Goal: Task Accomplishment & Management: Manage account settings

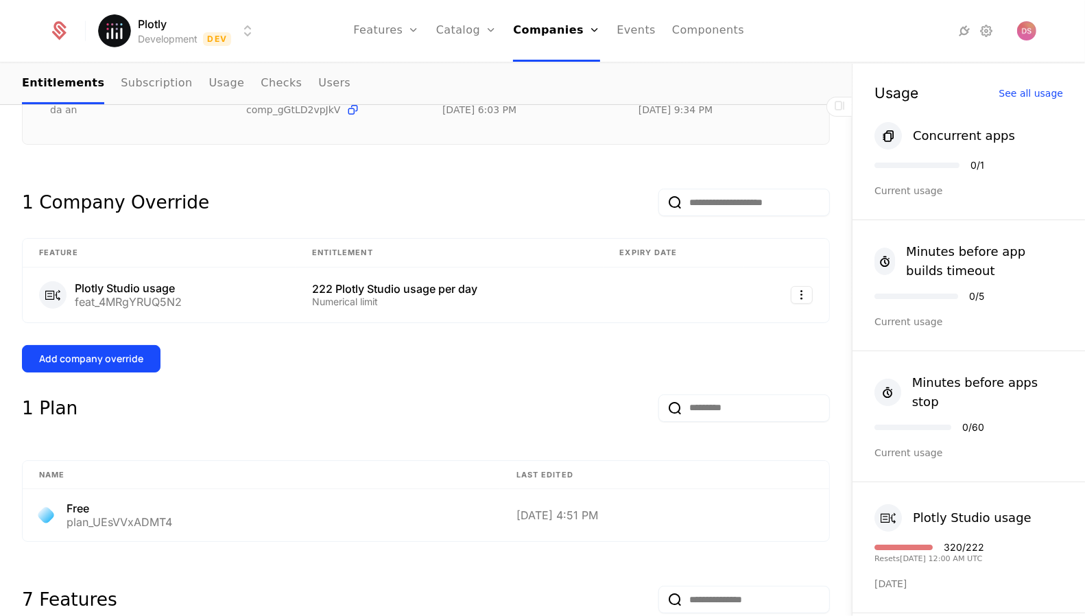
scroll to position [228, 0]
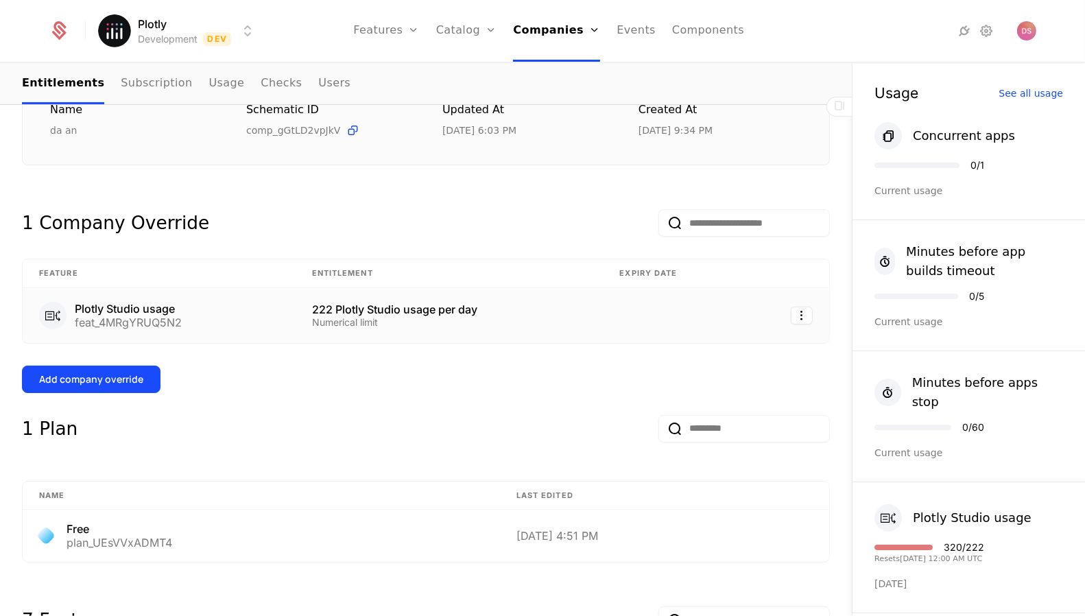
click at [455, 331] on td "222 Plotly Studio usage per day Numerical limit" at bounding box center [450, 315] width 308 height 55
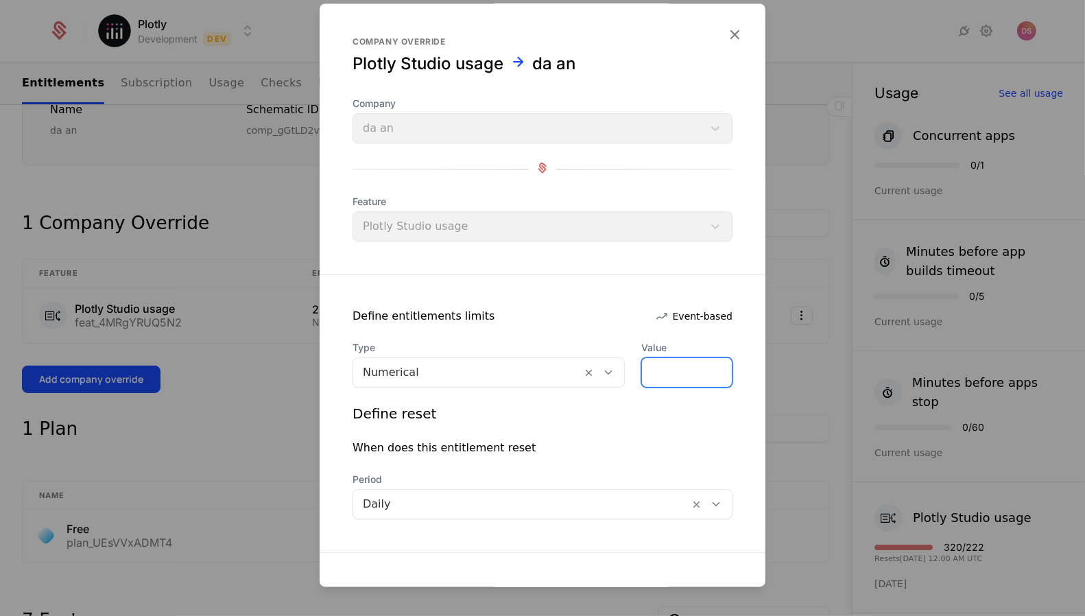
drag, startPoint x: 675, startPoint y: 368, endPoint x: 641, endPoint y: 368, distance: 33.6
click at [642, 368] on input "***" at bounding box center [687, 373] width 90 height 29
drag, startPoint x: 659, startPoint y: 367, endPoint x: 590, endPoint y: 366, distance: 68.6
click at [619, 368] on div "Type Numerical Value *" at bounding box center [543, 365] width 380 height 47
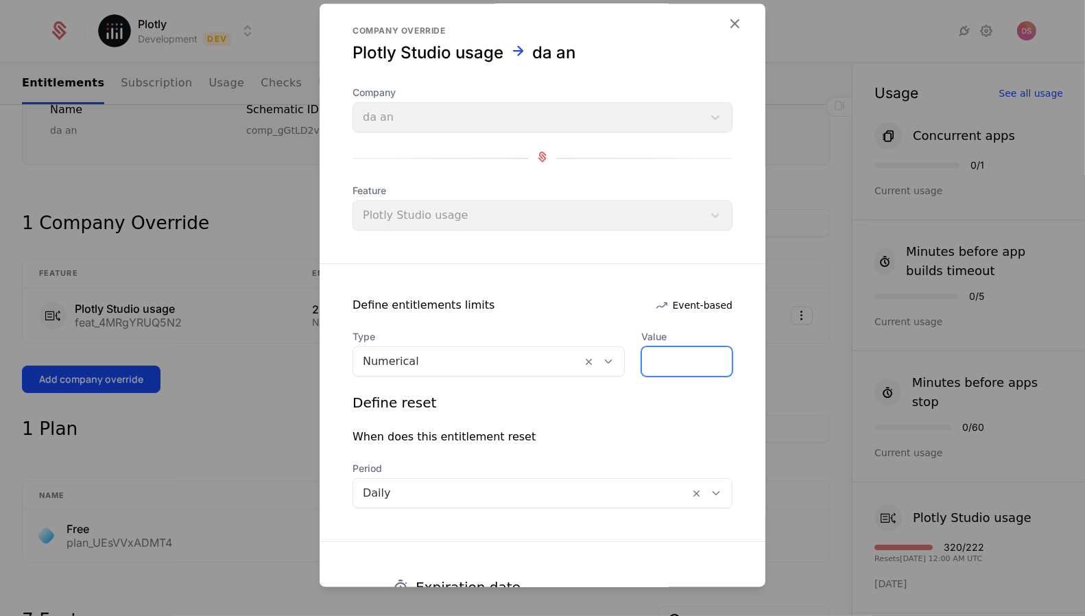
scroll to position [135, 0]
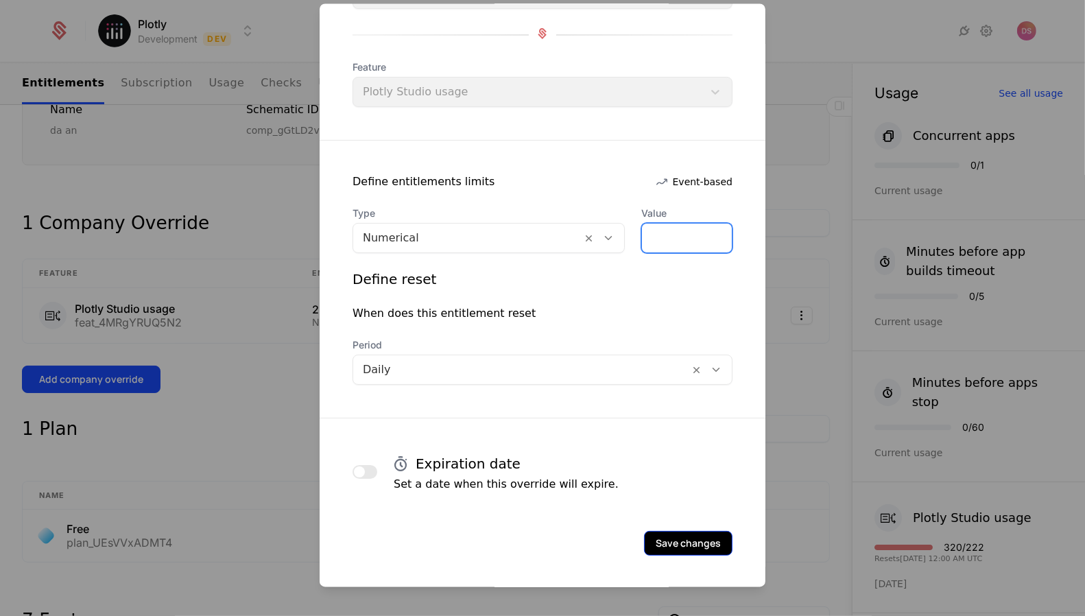
type input "***"
click at [673, 536] on button "Save changes" at bounding box center [688, 543] width 88 height 25
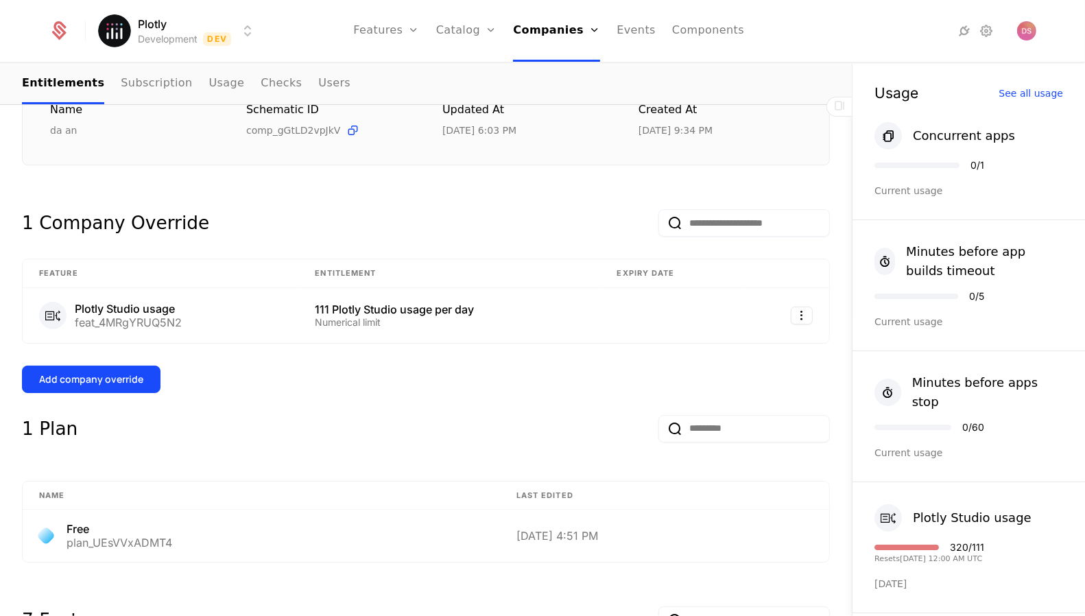
drag, startPoint x: 1025, startPoint y: 534, endPoint x: 965, endPoint y: 534, distance: 60.4
click at [965, 534] on div "Plotly Studio usage 320 / 111 Resets 9/3/2025, 12:00 AM UTC Today" at bounding box center [968, 547] width 232 height 131
click at [965, 542] on div "320 / 111" at bounding box center [967, 547] width 34 height 10
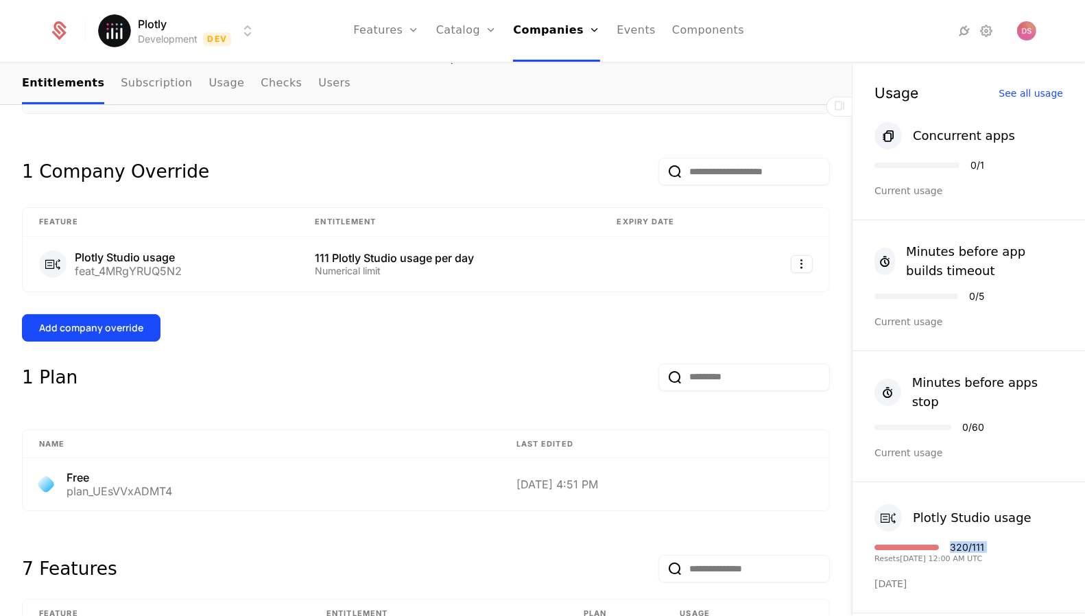
scroll to position [0, 0]
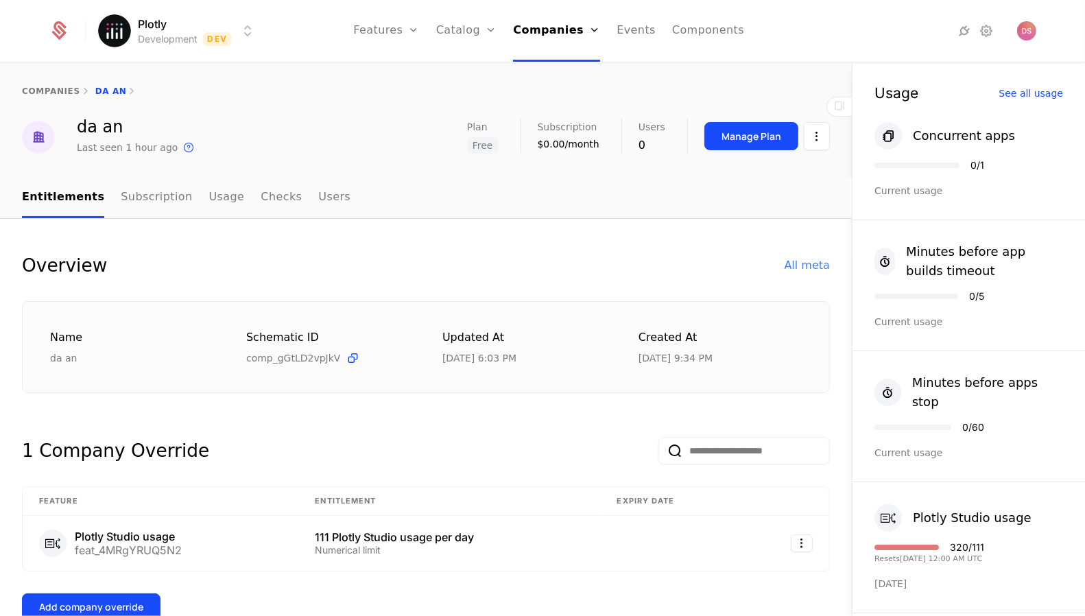
click at [715, 346] on div "Created at 7/22/25, 9:34 PM" at bounding box center [719, 347] width 163 height 36
click at [663, 537] on td at bounding box center [672, 543] width 143 height 55
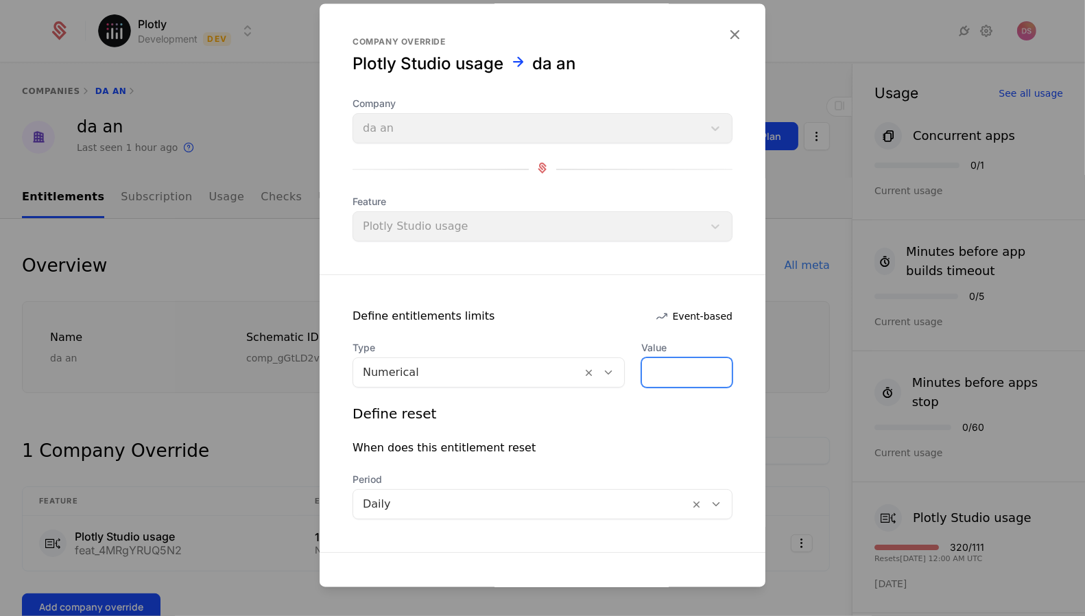
drag, startPoint x: 676, startPoint y: 372, endPoint x: 568, endPoint y: 372, distance: 107.7
click at [566, 372] on div "Type Numerical Value ***" at bounding box center [543, 365] width 380 height 47
type input "***"
click at [605, 451] on div "When does this entitlement reset" at bounding box center [543, 448] width 380 height 16
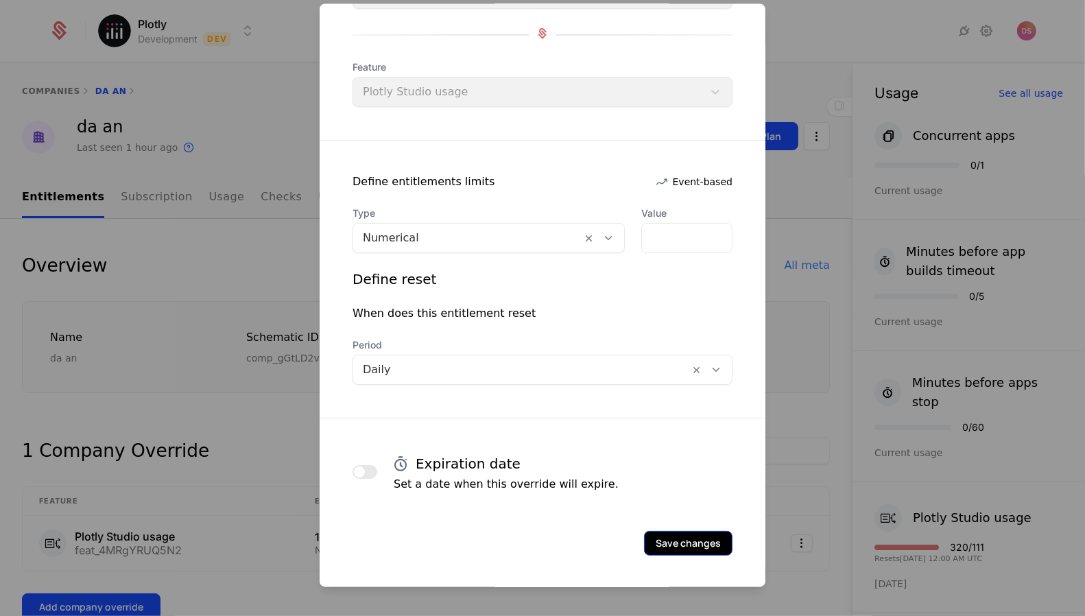
click at [700, 531] on button "Save changes" at bounding box center [688, 543] width 88 height 25
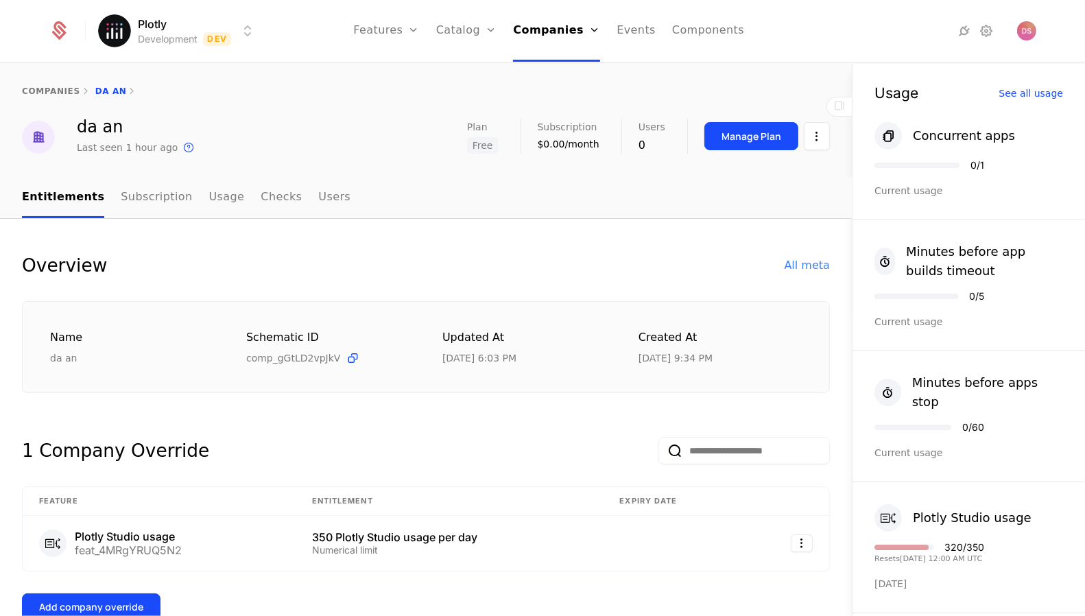
drag, startPoint x: 994, startPoint y: 535, endPoint x: 957, endPoint y: 535, distance: 37.7
click at [957, 535] on div "Plotly Studio usage 320 / 350 Resets 9/3/2025, 12:00 AM UTC Today" at bounding box center [968, 547] width 232 height 131
click at [957, 542] on div "320 / 350" at bounding box center [964, 547] width 40 height 10
drag, startPoint x: 953, startPoint y: 535, endPoint x: 1007, endPoint y: 532, distance: 54.2
click at [1007, 534] on div "Plotly Studio usage 320 / 350 Resets 9/3/2025, 12:00 AM UTC Today" at bounding box center [968, 547] width 232 height 131
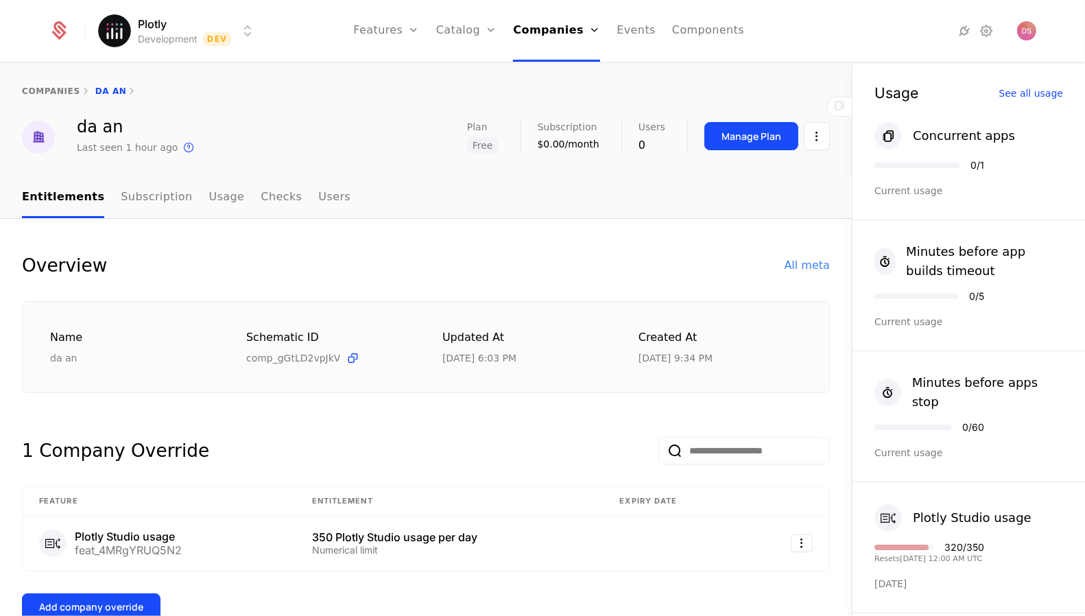
click at [1007, 532] on div "Plotly Studio usage 320 / 350 Resets 9/3/2025, 12:00 AM UTC Today" at bounding box center [968, 547] width 232 height 131
drag, startPoint x: 1007, startPoint y: 532, endPoint x: 954, endPoint y: 530, distance: 52.8
click at [953, 531] on div "Plotly Studio usage 320 / 350 Resets 9/3/2025, 12:00 AM UTC Today" at bounding box center [968, 547] width 232 height 131
click at [954, 542] on div "320 / 350" at bounding box center [964, 547] width 40 height 10
drag, startPoint x: 951, startPoint y: 531, endPoint x: 994, endPoint y: 532, distance: 43.2
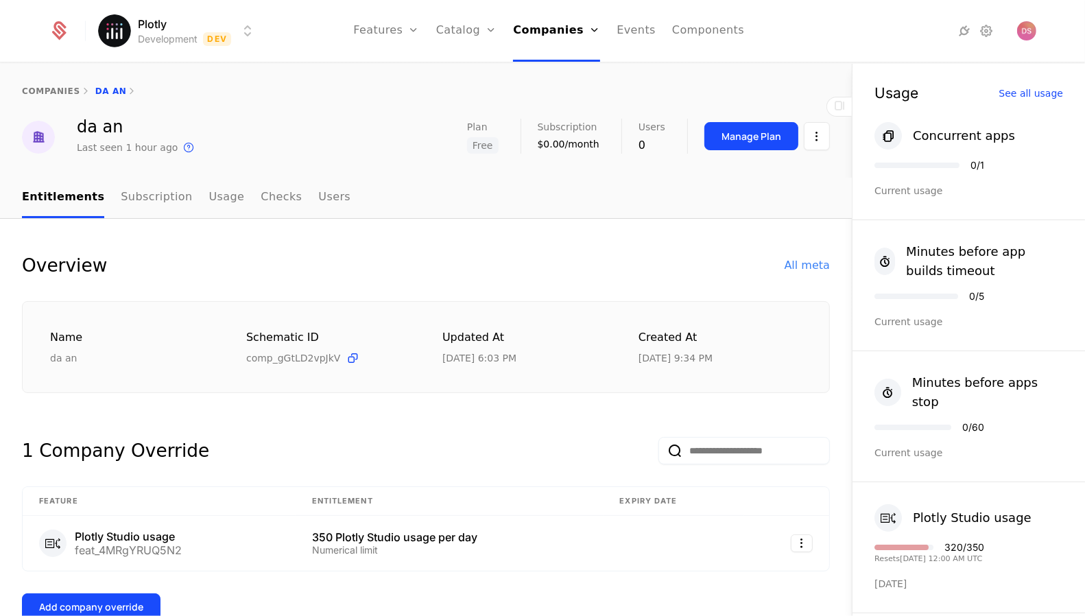
click at [994, 532] on div "Plotly Studio usage 320 / 350 Resets 9/3/2025, 12:00 AM UTC Today" at bounding box center [968, 547] width 232 height 131
drag, startPoint x: 990, startPoint y: 533, endPoint x: 953, endPoint y: 533, distance: 36.3
click at [953, 542] on div "320 / 350" at bounding box center [964, 547] width 40 height 10
copy div "320 / 350"
drag, startPoint x: 998, startPoint y: 534, endPoint x: 962, endPoint y: 536, distance: 35.7
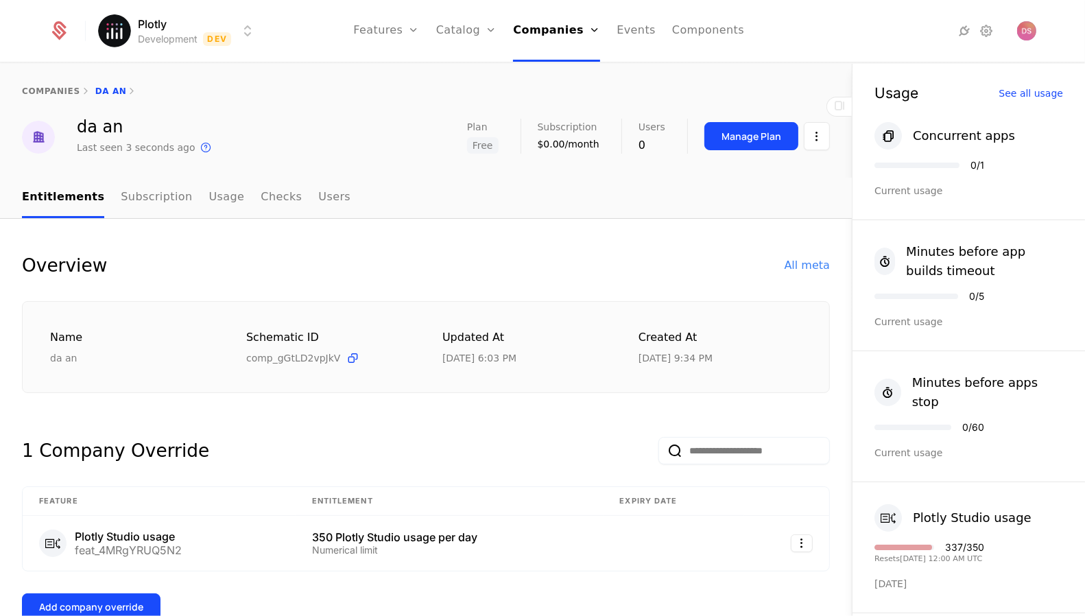
click at [962, 536] on div "Plotly Studio usage 337 / 350 Resets 9/3/2025, 12:00 AM UTC Today" at bounding box center [968, 547] width 232 height 131
drag, startPoint x: 948, startPoint y: 533, endPoint x: 987, endPoint y: 530, distance: 38.5
click at [984, 542] on div "337 / 350" at bounding box center [929, 547] width 110 height 10
click at [741, 539] on td at bounding box center [674, 543] width 141 height 55
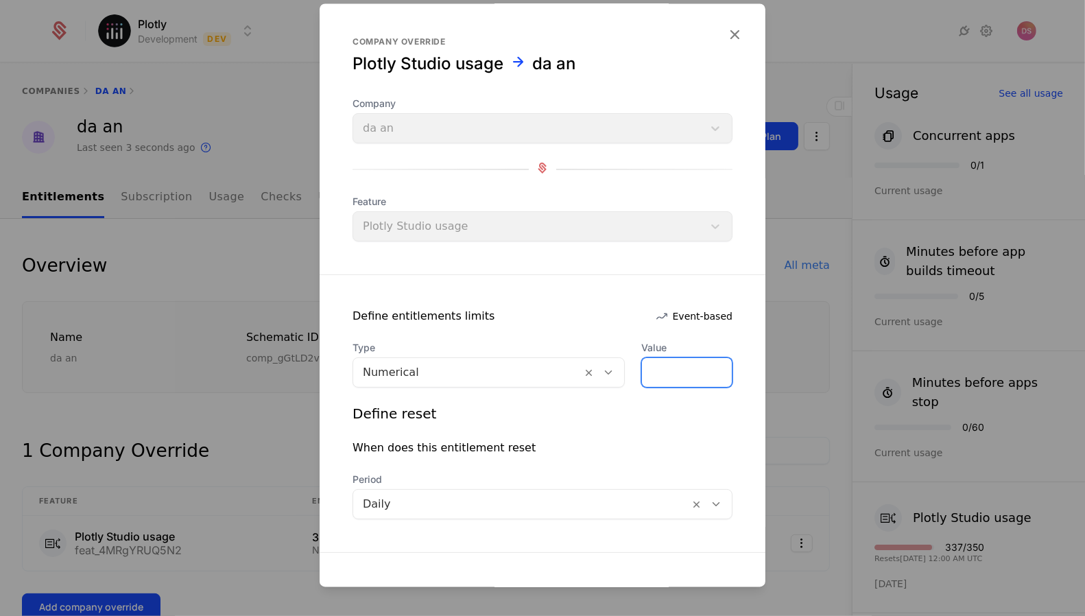
click at [654, 373] on input "***" at bounding box center [687, 373] width 90 height 29
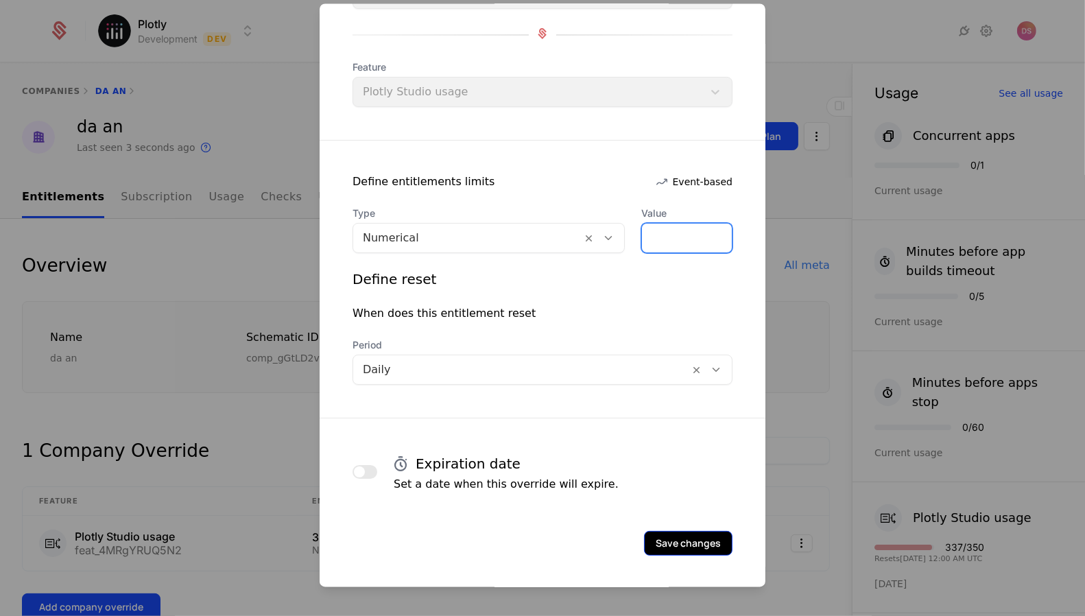
type input "***"
click at [695, 540] on button "Save changes" at bounding box center [688, 543] width 88 height 25
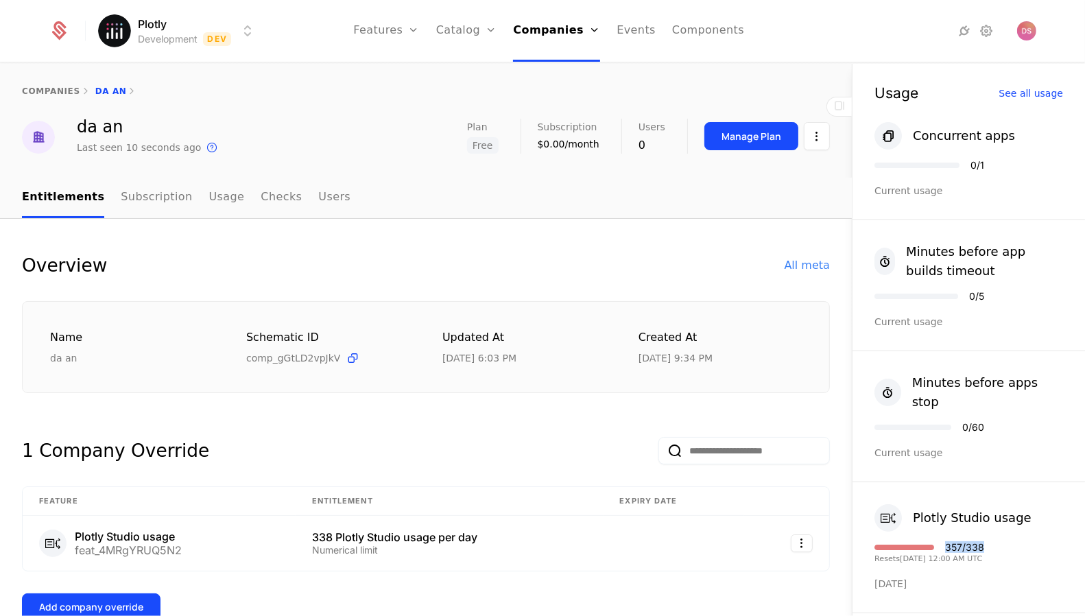
drag, startPoint x: 990, startPoint y: 530, endPoint x: 955, endPoint y: 531, distance: 34.3
click at [955, 542] on div "357 / 338" at bounding box center [964, 547] width 39 height 10
copy div "357 / 338"
drag, startPoint x: 1002, startPoint y: 533, endPoint x: 958, endPoint y: 532, distance: 43.9
click at [957, 532] on div "Plotly Studio usage 391 / 338 Resets 9/3/2025, 12:00 AM UTC Today" at bounding box center [968, 547] width 232 height 131
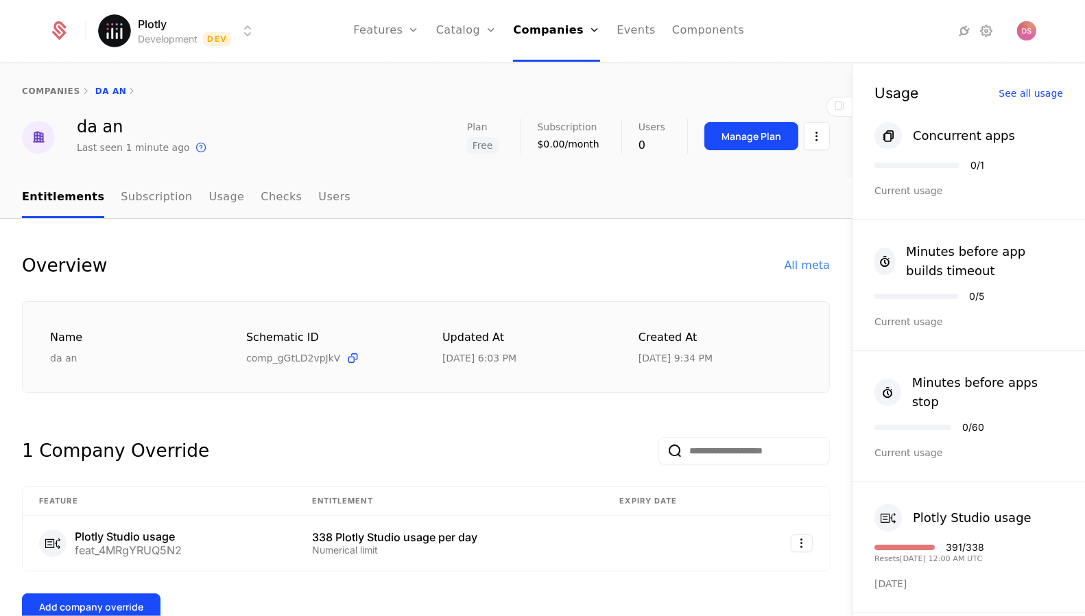
click at [958, 542] on div "391 / 338" at bounding box center [965, 547] width 38 height 10
drag, startPoint x: 956, startPoint y: 532, endPoint x: 991, endPoint y: 532, distance: 35.0
click at [984, 542] on div "391 / 338" at bounding box center [965, 547] width 38 height 10
copy div "391 / 338"
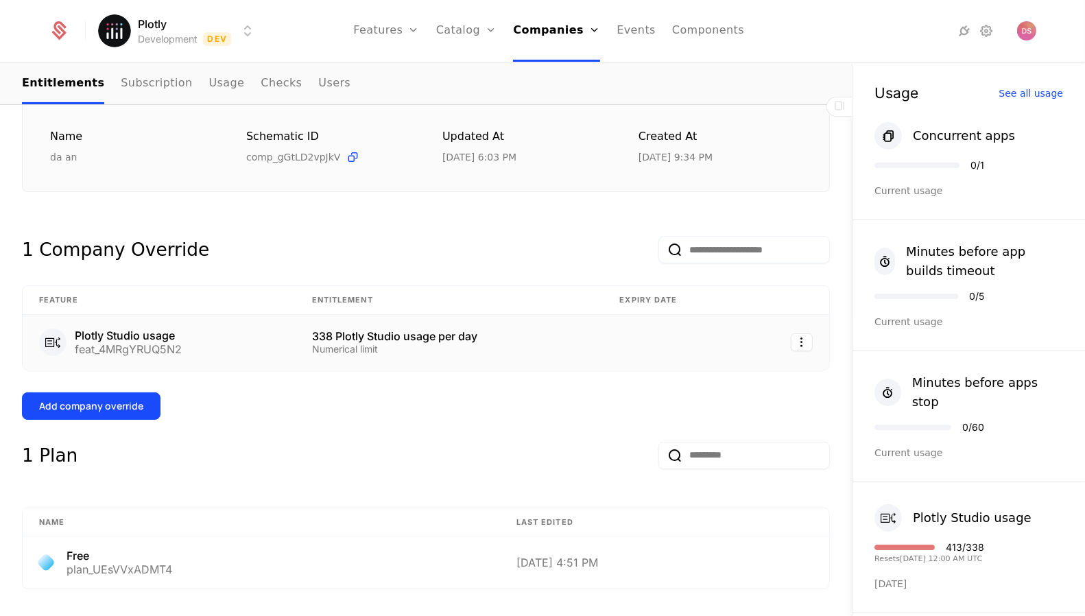
click at [626, 341] on td at bounding box center [674, 342] width 141 height 55
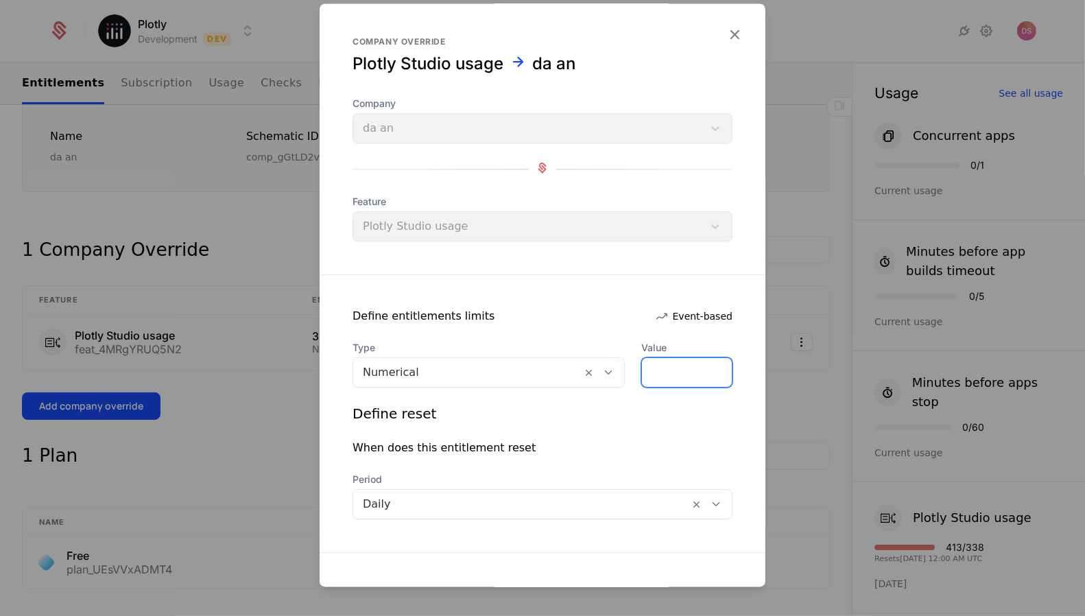
drag, startPoint x: 677, startPoint y: 368, endPoint x: 614, endPoint y: 370, distance: 62.4
click at [614, 370] on div "Type Numerical Value ***" at bounding box center [543, 365] width 380 height 47
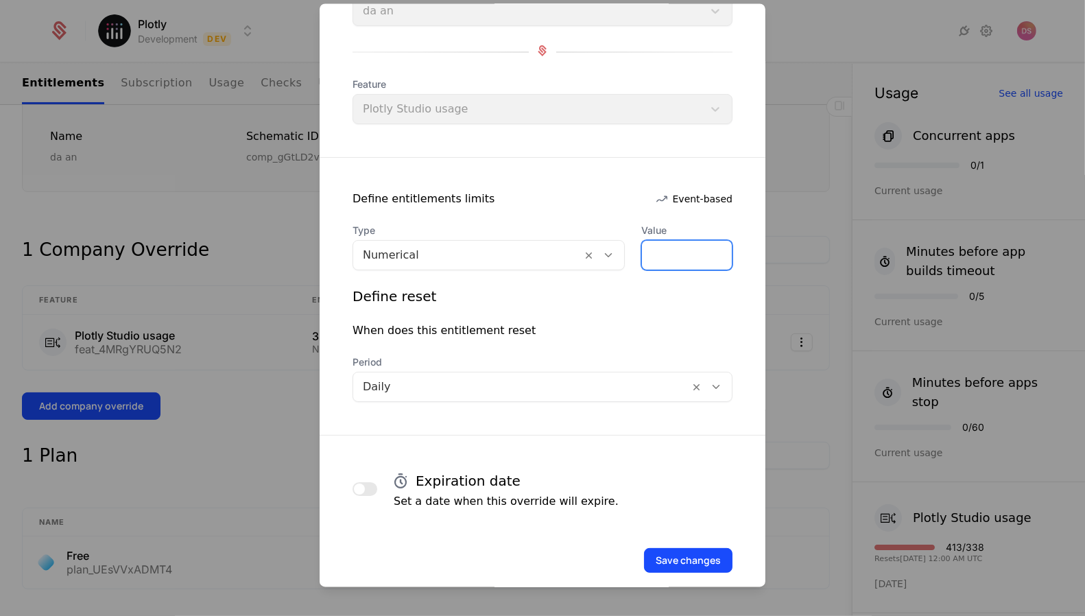
scroll to position [135, 0]
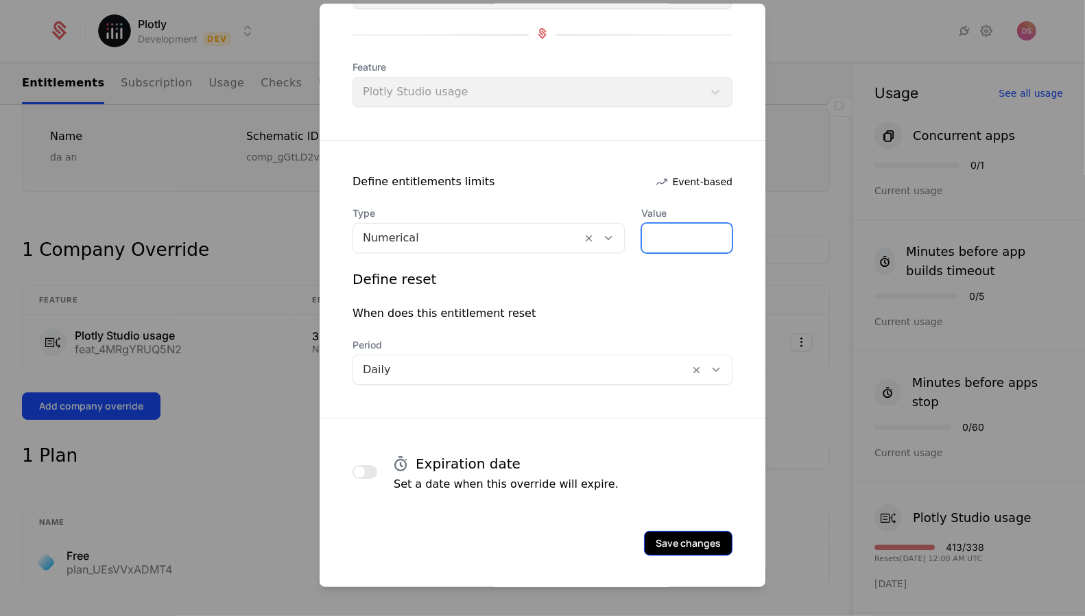
type input "***"
click at [708, 549] on button "Save changes" at bounding box center [688, 543] width 88 height 25
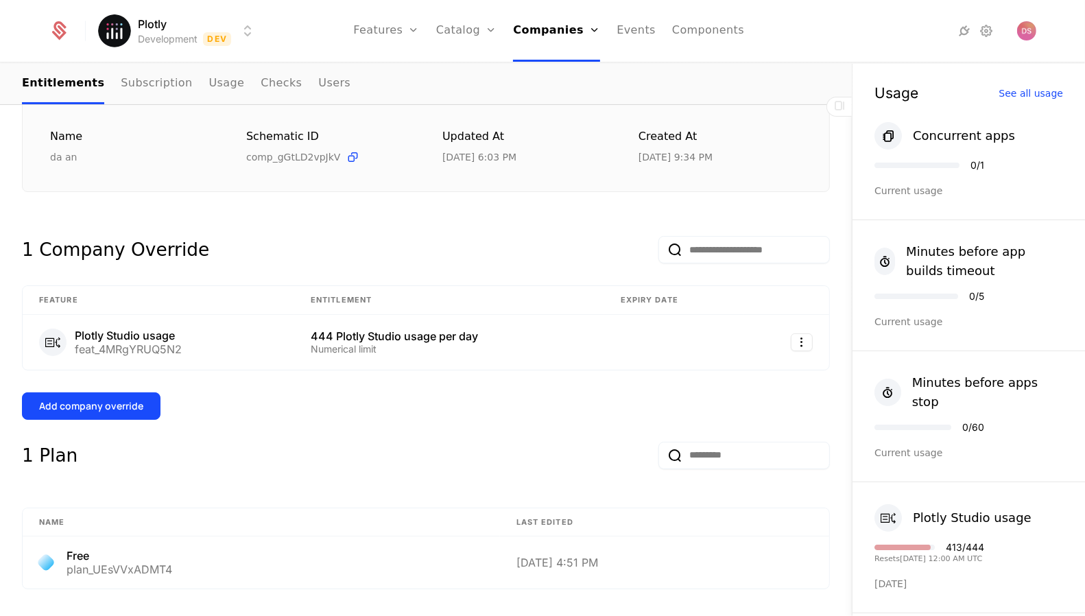
drag, startPoint x: 994, startPoint y: 534, endPoint x: 964, endPoint y: 534, distance: 30.2
click at [964, 534] on div "Plotly Studio usage 413 / 444 Resets 9/3/2025, 12:00 AM UTC Today" at bounding box center [968, 547] width 232 height 131
drag, startPoint x: 953, startPoint y: 534, endPoint x: 991, endPoint y: 532, distance: 37.7
click at [984, 542] on div "413 / 444" at bounding box center [965, 547] width 38 height 10
copy div "413 / 444"
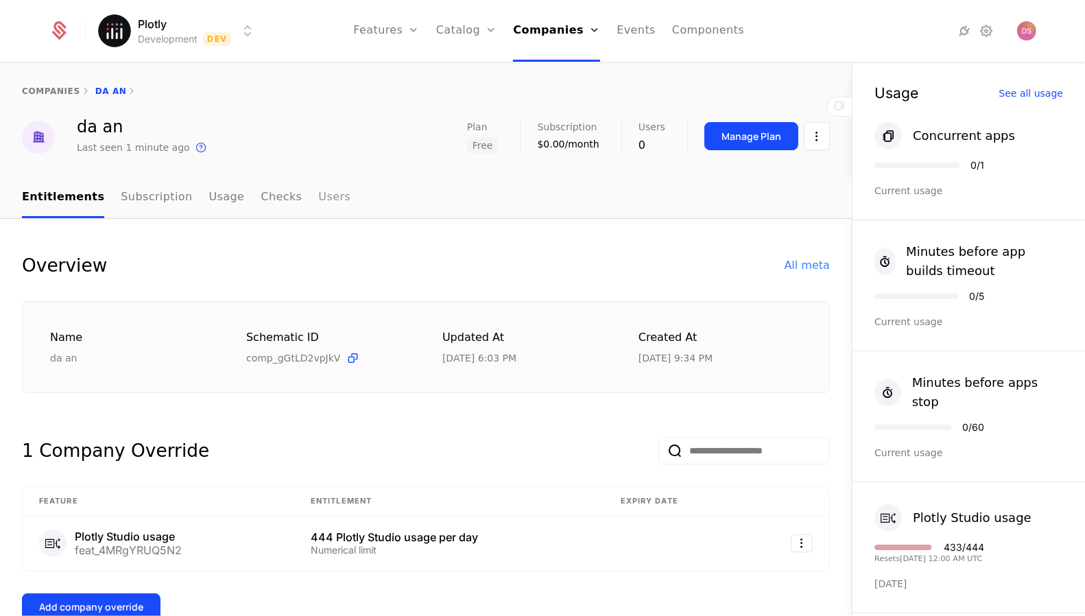
click at [321, 195] on link "Users" at bounding box center [334, 198] width 32 height 40
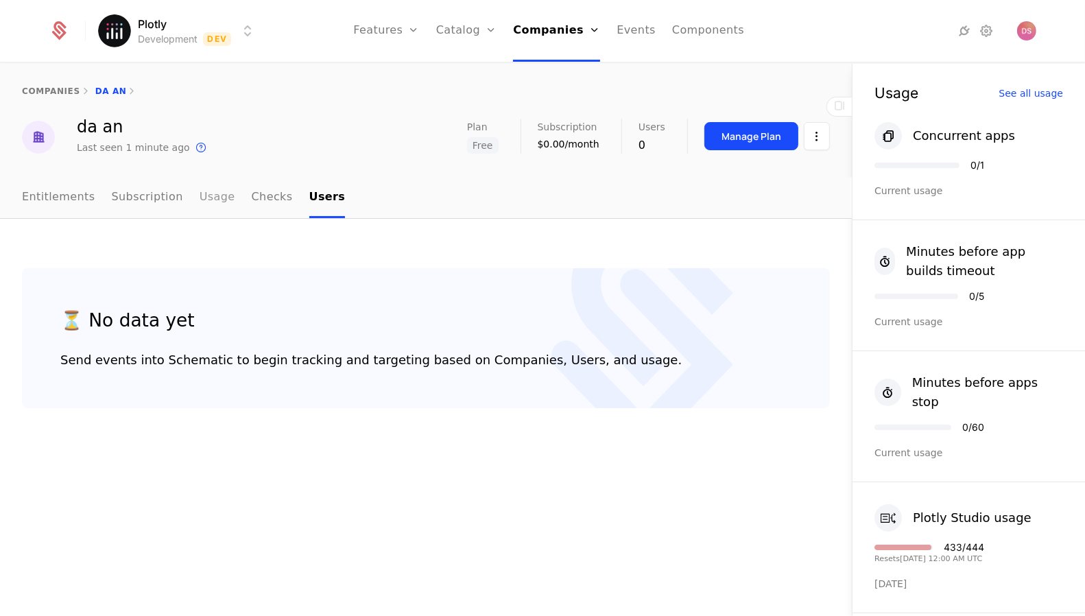
click at [202, 194] on link "Usage" at bounding box center [218, 198] width 36 height 40
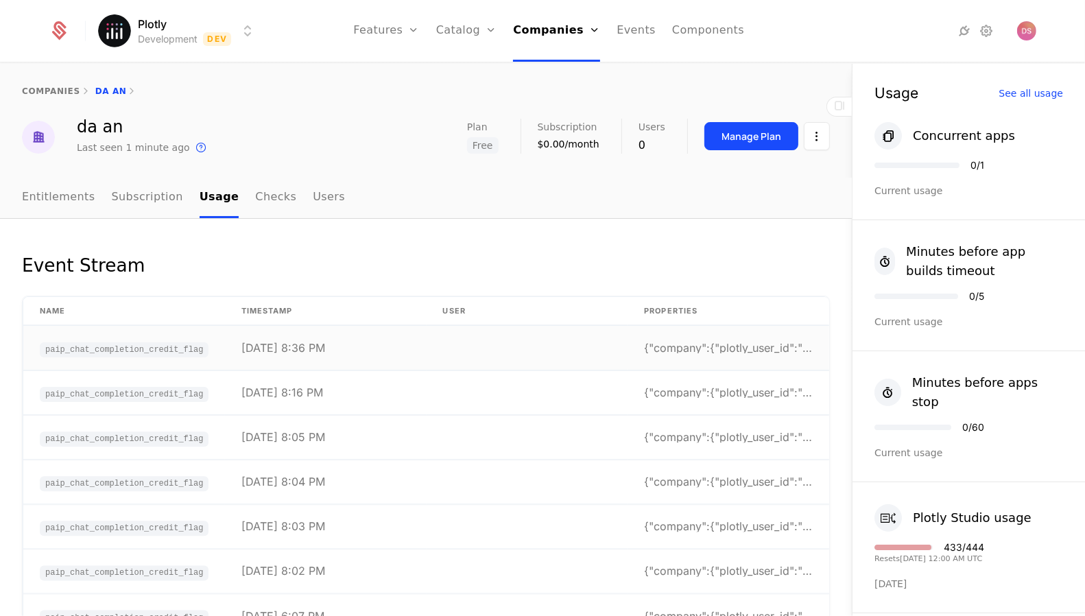
click at [353, 349] on td "[DATE] 8:36 PM" at bounding box center [326, 348] width 202 height 45
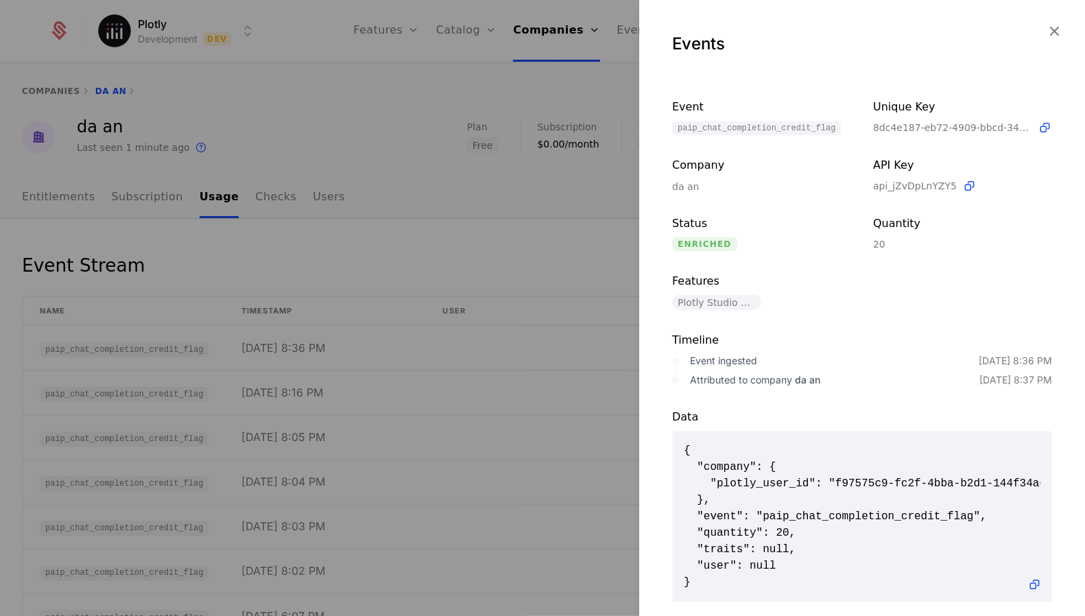
click at [321, 272] on div at bounding box center [542, 308] width 1085 height 616
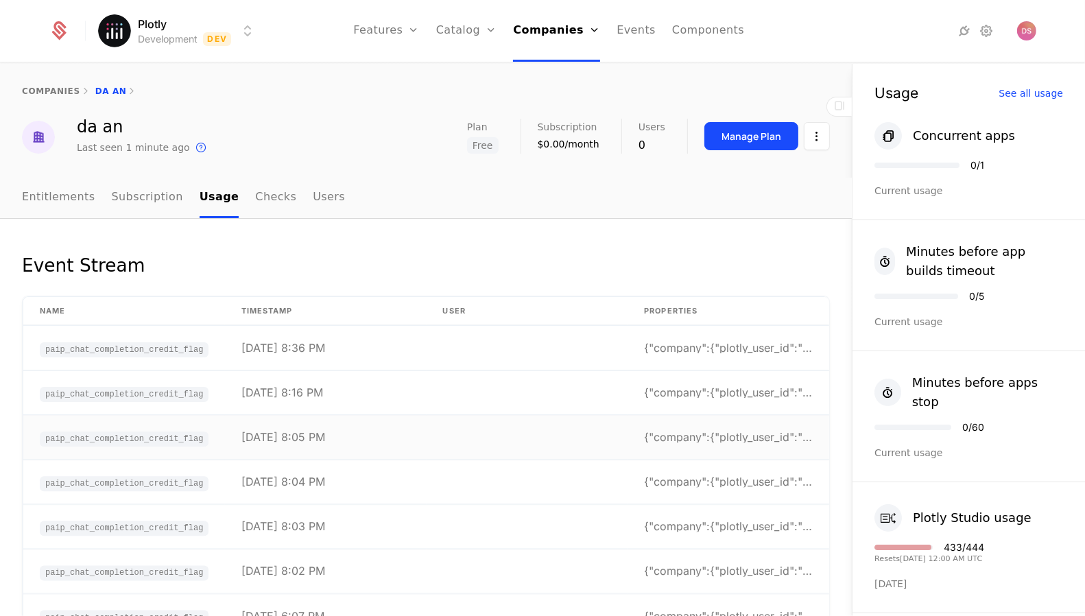
click at [333, 442] on td "[DATE] 8:05 PM" at bounding box center [326, 437] width 202 height 45
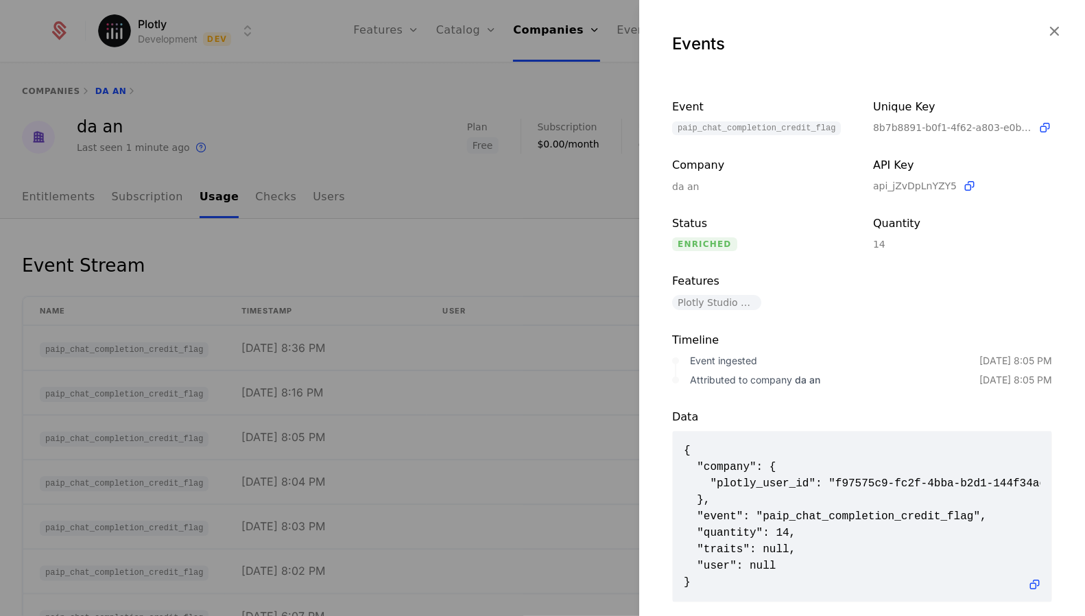
click at [383, 395] on div at bounding box center [542, 308] width 1085 height 616
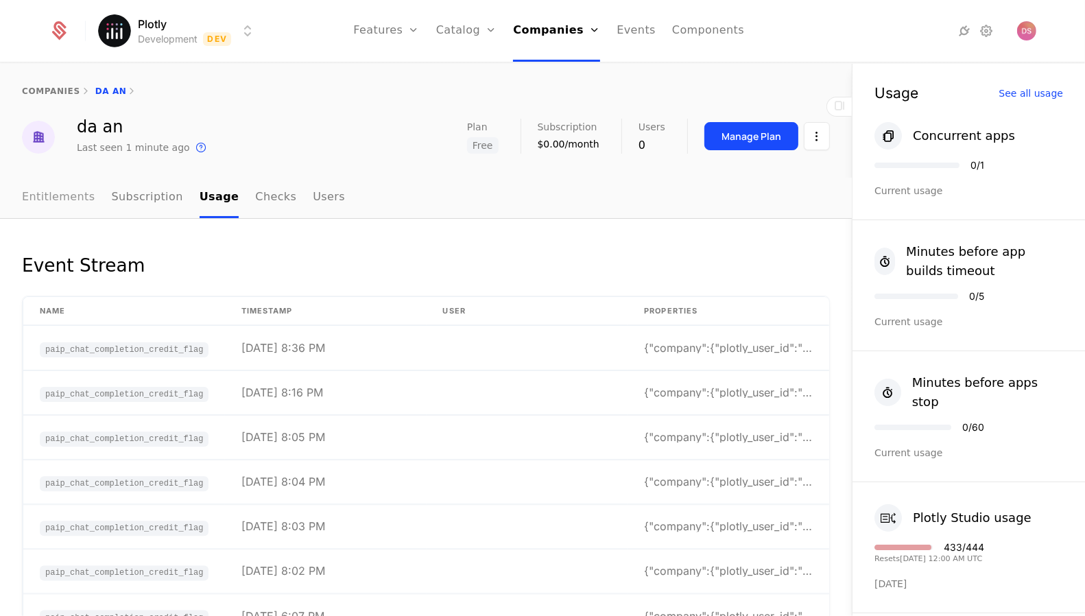
click at [77, 200] on link "Entitlements" at bounding box center [58, 198] width 73 height 40
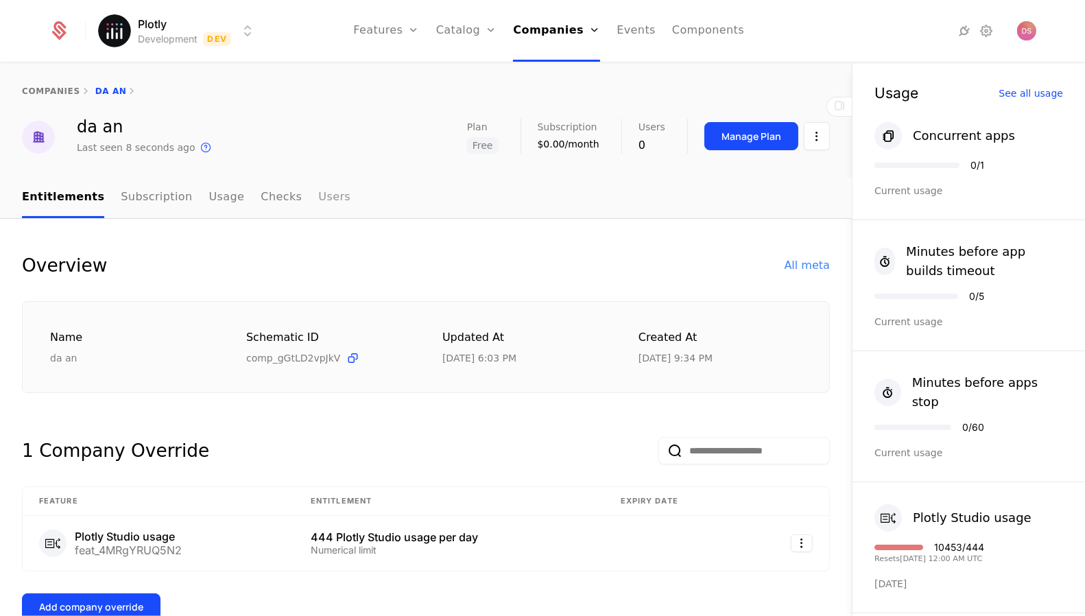
click at [318, 200] on link "Users" at bounding box center [334, 198] width 32 height 40
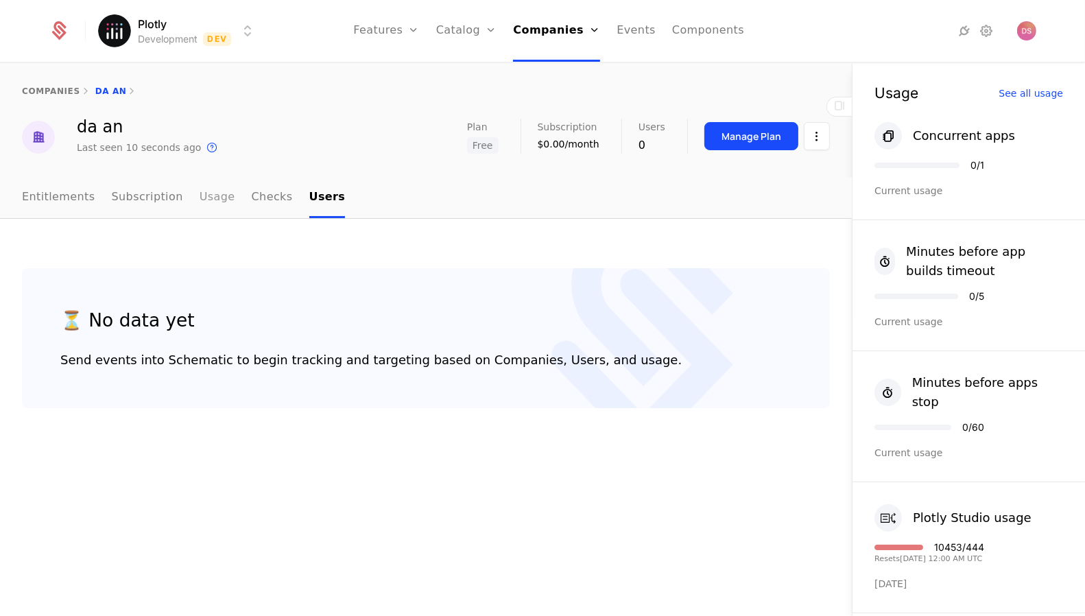
click at [200, 200] on link "Usage" at bounding box center [218, 198] width 36 height 40
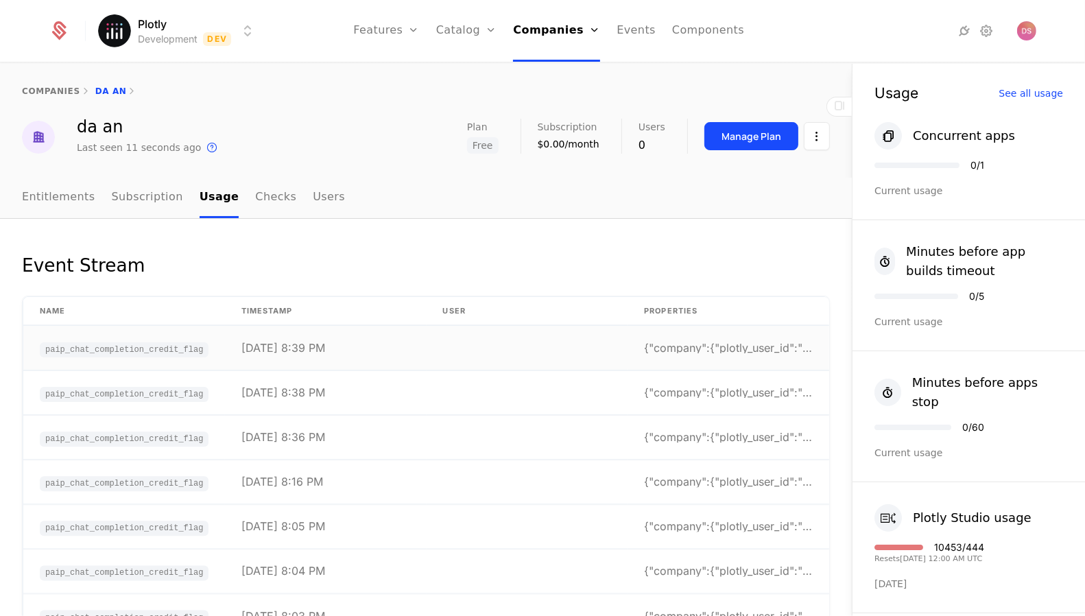
click at [368, 345] on td "[DATE] 8:39 PM" at bounding box center [326, 348] width 202 height 45
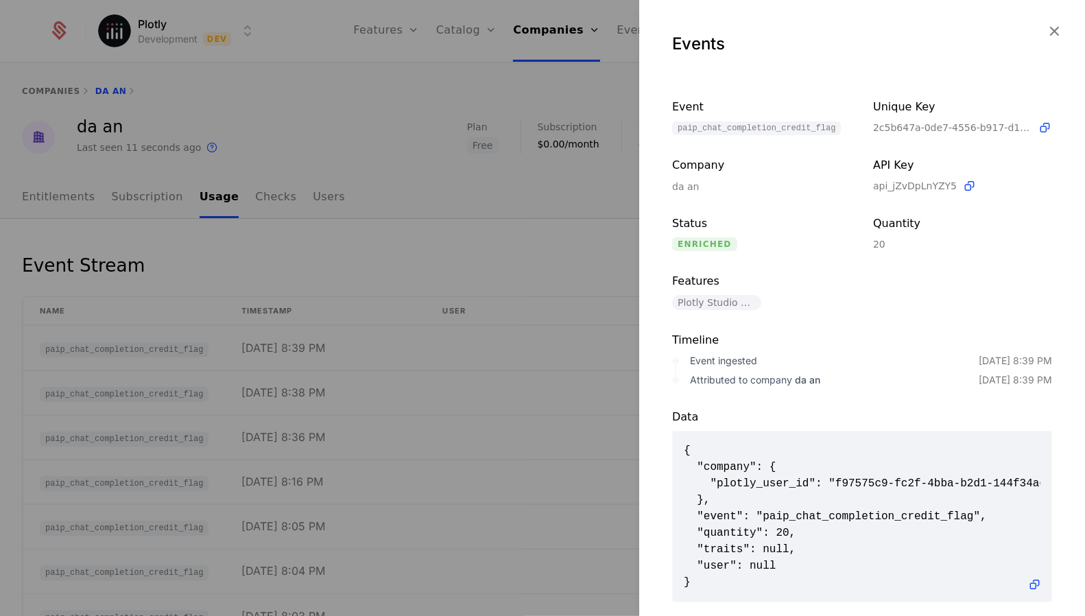
click at [427, 377] on div at bounding box center [542, 308] width 1085 height 616
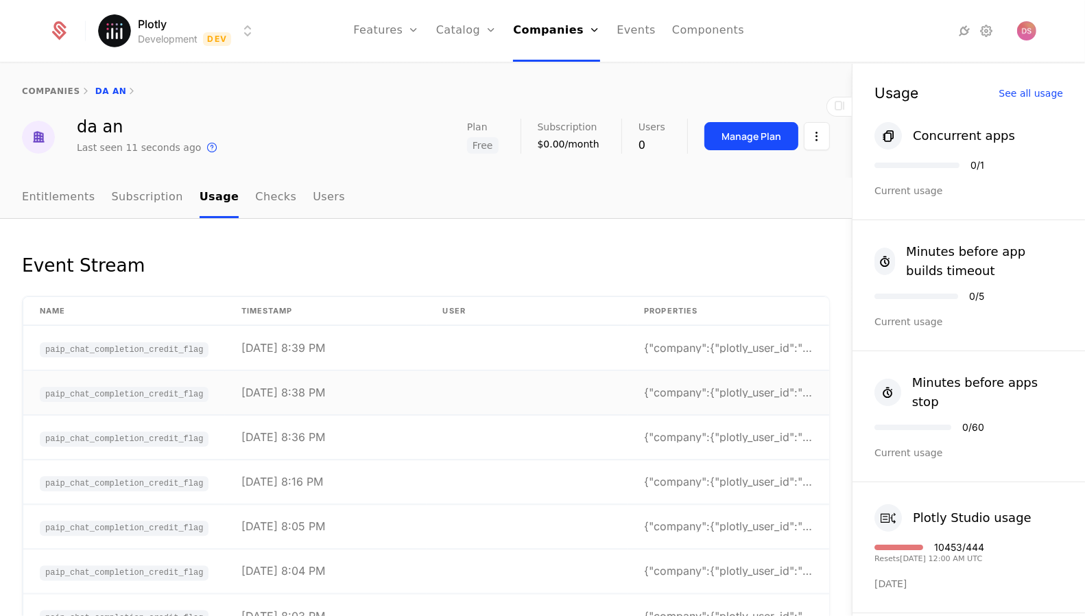
click at [425, 410] on td "[DATE] 8:38 PM" at bounding box center [326, 392] width 202 height 45
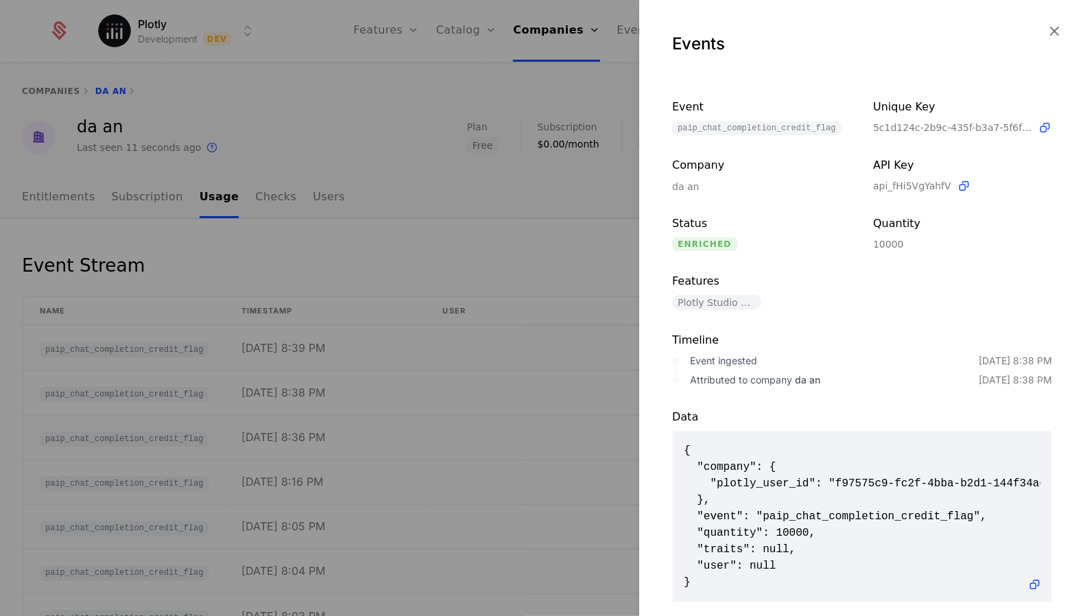
click at [432, 413] on div at bounding box center [542, 308] width 1085 height 616
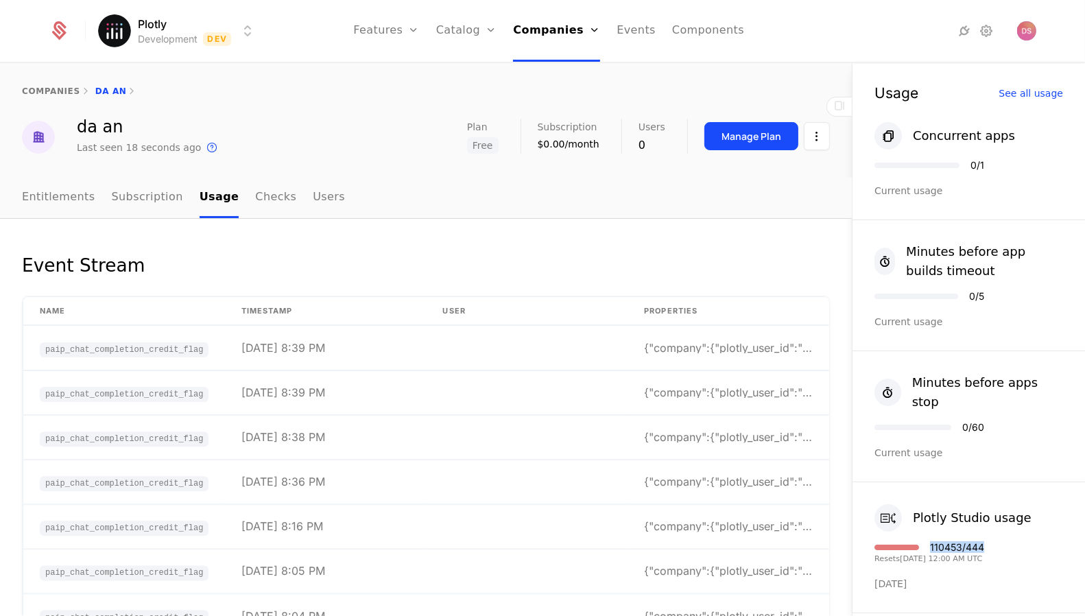
drag, startPoint x: 990, startPoint y: 533, endPoint x: 939, endPoint y: 534, distance: 50.8
click at [939, 542] on div "110453 / 444" at bounding box center [957, 547] width 54 height 10
copy div "110453 / 444"
